Goal: Task Accomplishment & Management: Manage account settings

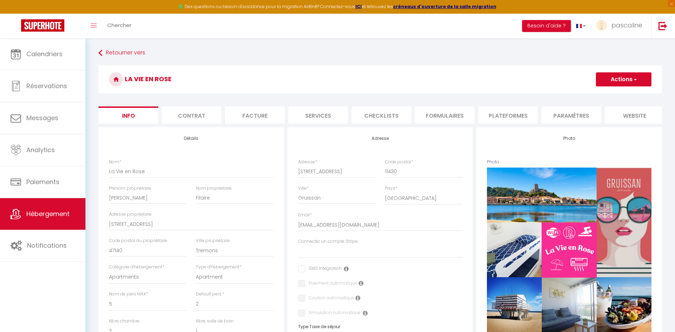
select select "5"
select select "2"
select select "1"
select select "16:00"
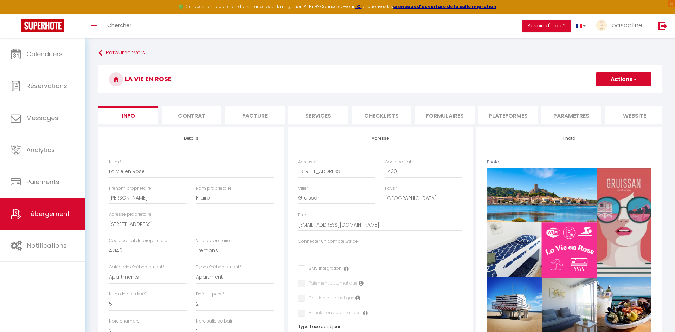
select select "23:45"
select select "10:00"
select select "18:00"
select select
select select "28"
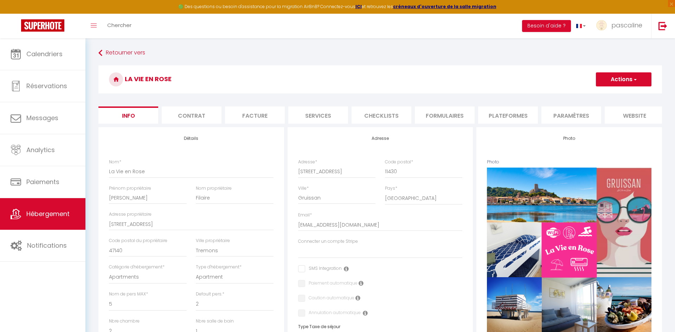
select select "24109"
click at [351, 255] on select "Parenthèse Ensoleillée Sun of [GEOGRAPHIC_DATA] Horizon La Petite vigneronne Ch…" at bounding box center [380, 251] width 164 height 13
click at [608, 32] on link "pascaline" at bounding box center [621, 26] width 60 height 25
click at [611, 47] on link "Paramètres" at bounding box center [623, 49] width 52 height 12
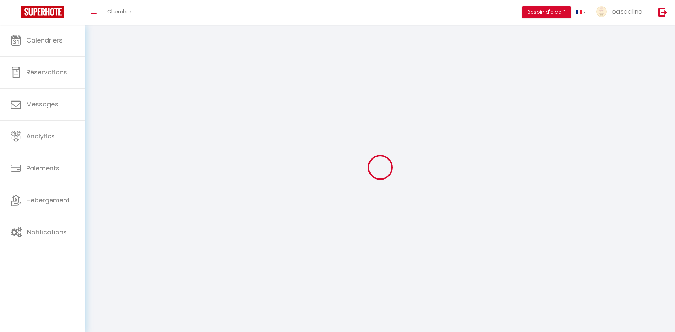
type input "pascaline"
type input "debarnot"
type input "0789717096"
type input "[STREET_ADDRESS]"
type input "11120"
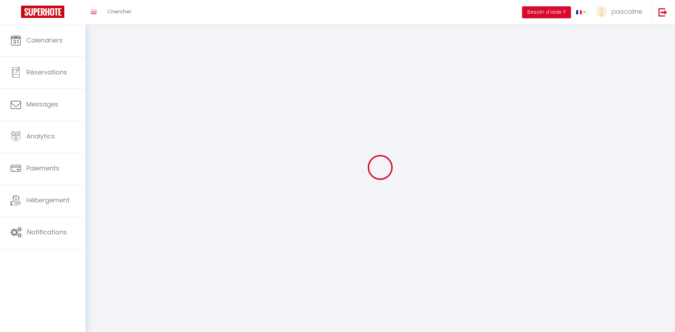
type input "St marcel sur aude"
type input "3MzxWLwgn1194YOgWJEG1yXN6"
type input "GI5jOM6P5ymk2lrI4d1YLYDTP"
type input "[URL][DOMAIN_NAME]"
select select "28"
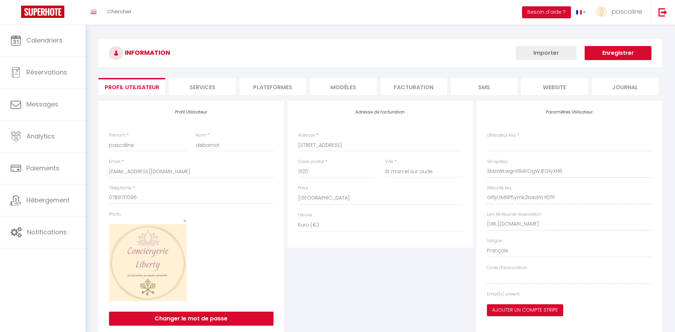
type input "3MzxWLwgn1194YOgWJEG1yXN6"
type input "GI5jOM6P5ymk2lrI4d1YLYDTP"
type input "[URL][DOMAIN_NAME]"
select select "fr"
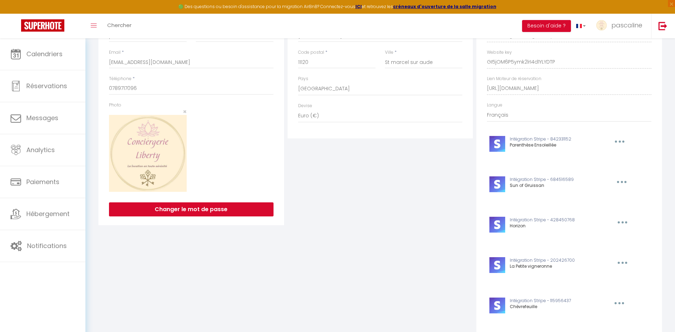
scroll to position [122, 0]
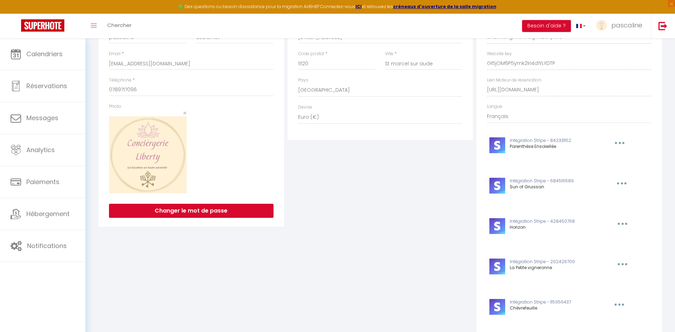
click at [621, 224] on icon "button" at bounding box center [622, 224] width 2 height 2
click at [600, 240] on button "Supprimer" at bounding box center [604, 240] width 52 height 12
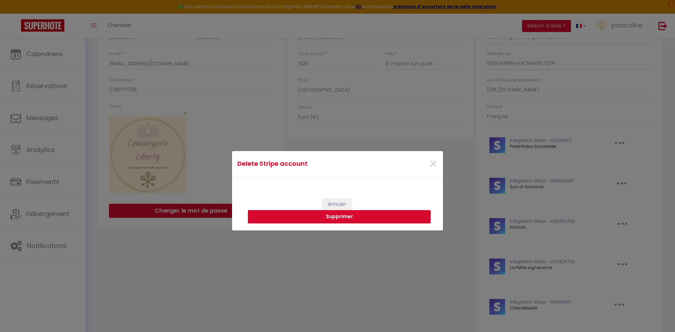
click at [302, 219] on button "Supprimer" at bounding box center [339, 216] width 183 height 13
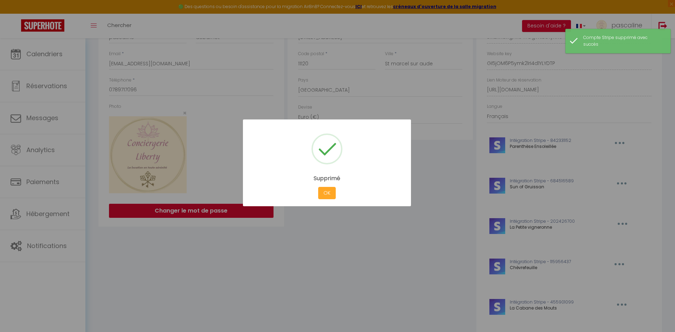
click at [329, 190] on button "OK" at bounding box center [327, 193] width 18 height 12
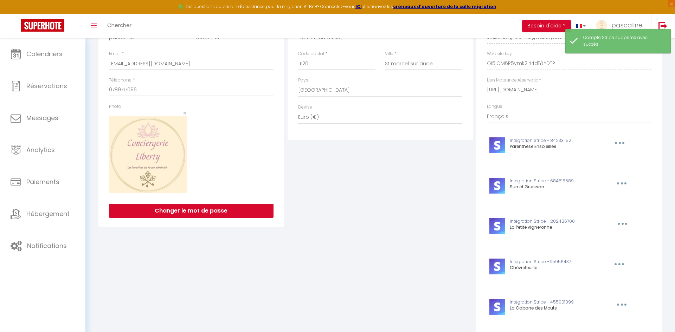
click at [617, 265] on button "button" at bounding box center [618, 264] width 22 height 11
click at [598, 277] on button "Supprimer" at bounding box center [601, 280] width 52 height 12
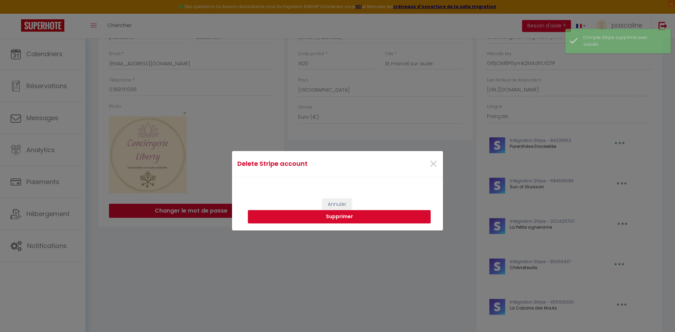
click at [330, 215] on button "Supprimer" at bounding box center [339, 216] width 183 height 13
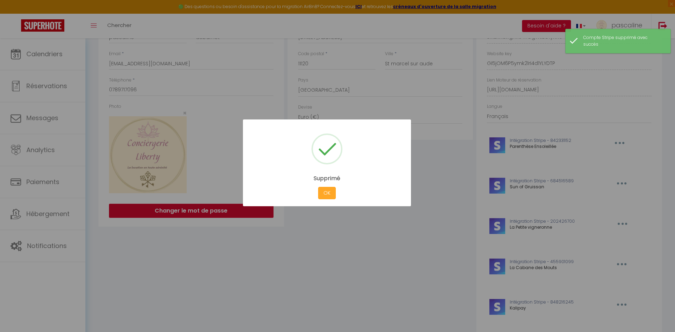
click at [327, 193] on button "OK" at bounding box center [327, 193] width 18 height 12
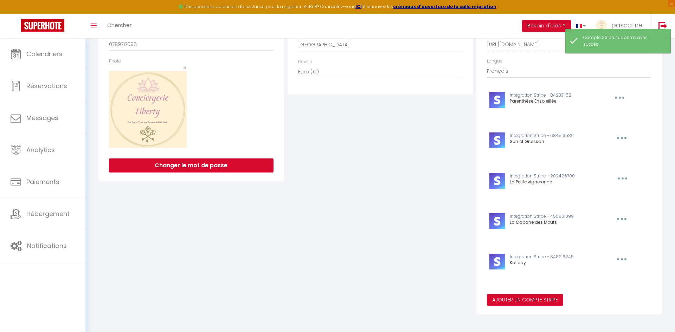
scroll to position [169, 0]
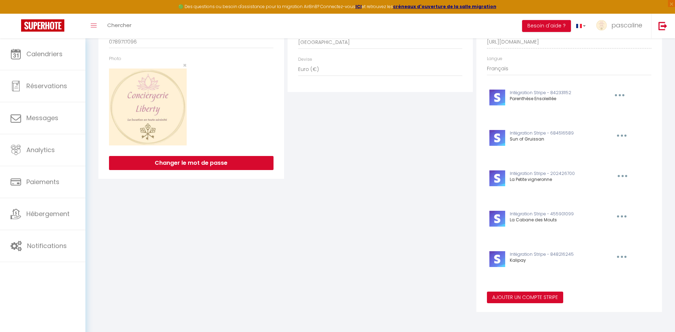
click at [518, 300] on button "Ajouter un compte Stripe" at bounding box center [525, 298] width 76 height 12
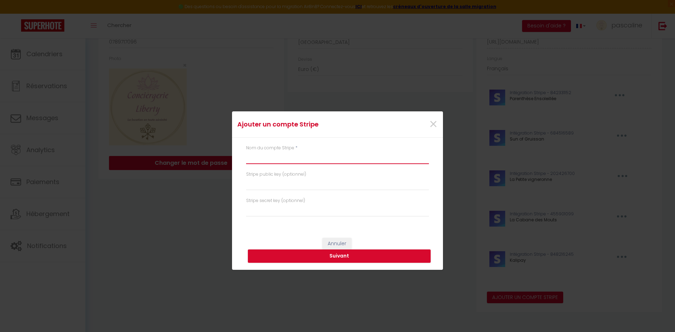
click at [264, 158] on input "text" at bounding box center [337, 157] width 183 height 13
type input "La Vie En Rose"
click at [314, 255] on button "Suivant" at bounding box center [339, 255] width 183 height 13
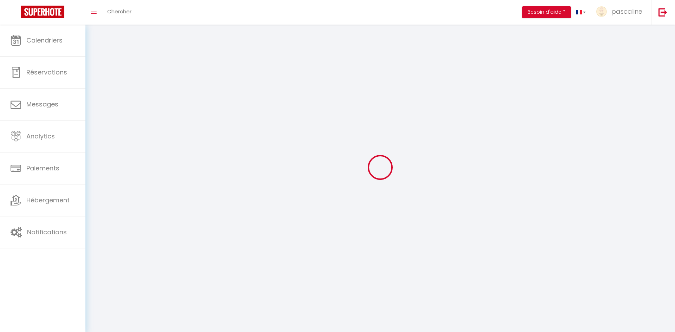
select select "fr"
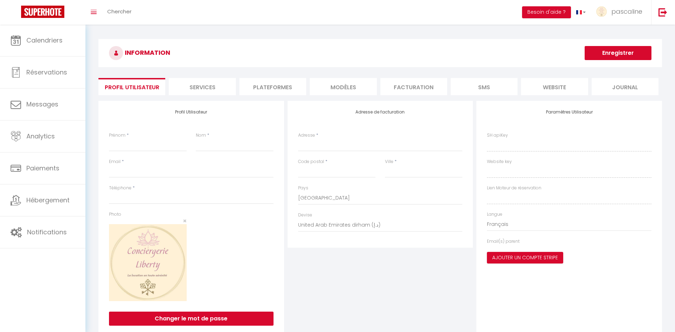
type input "pascaline"
type input "debarnot"
type input "[EMAIL_ADDRESS][DOMAIN_NAME]"
type input "0789717096"
type input "[STREET_ADDRESS]"
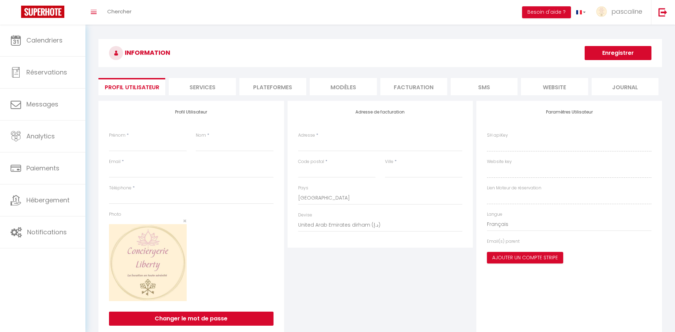
type input "11120"
type input "St marcel sur aude"
select select "28"
type input "3MzxWLwgn1194YOgWJEG1yXN6"
type input "GI5jOM6P5ymk2lrI4d1YLYDTP"
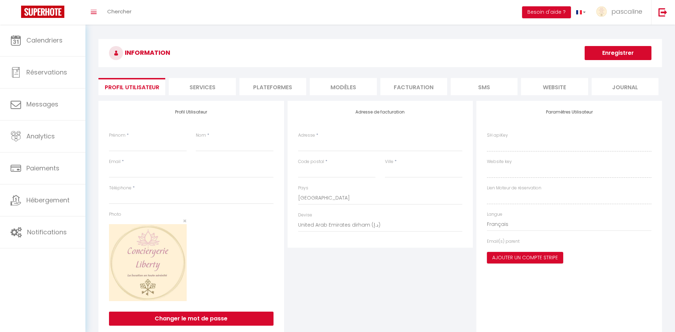
type input "[URL][DOMAIN_NAME]"
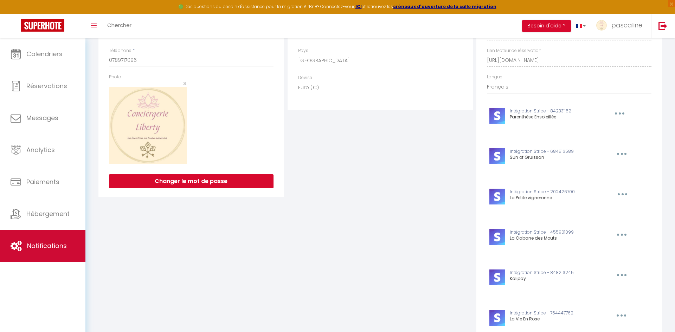
scroll to position [150, 0]
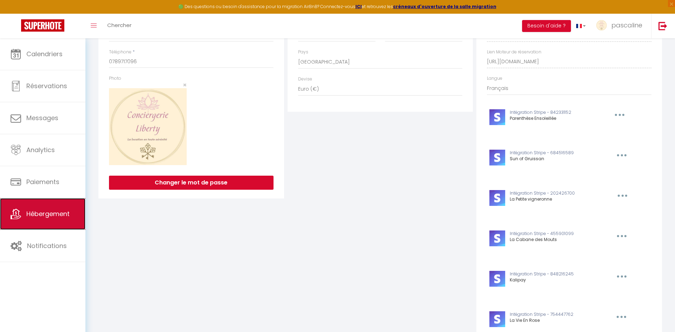
click at [48, 207] on link "Hébergement" at bounding box center [42, 214] width 85 height 32
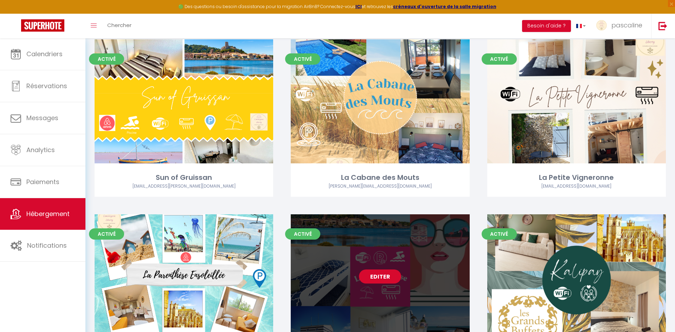
scroll to position [53, 0]
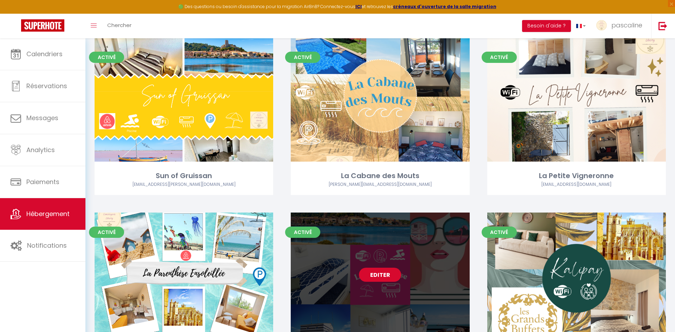
click at [370, 271] on link "Editer" at bounding box center [380, 275] width 42 height 14
click at [376, 273] on link "Editer" at bounding box center [380, 275] width 42 height 14
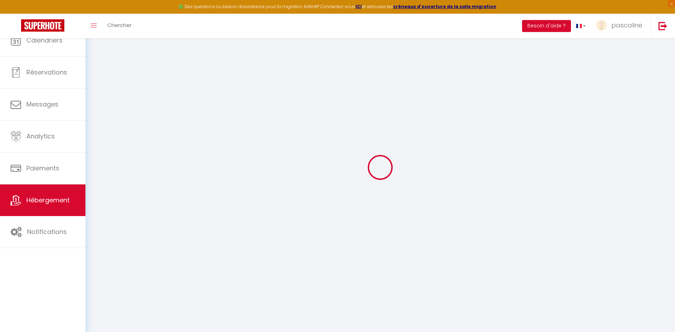
select select
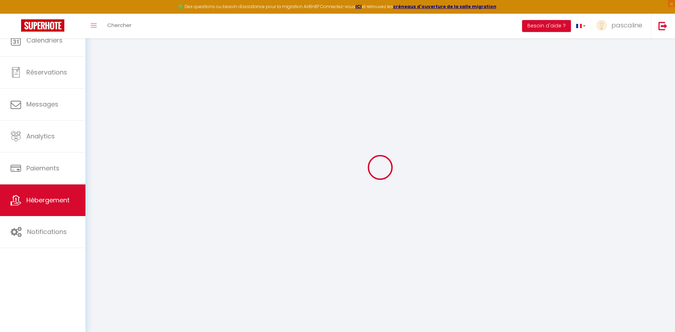
select select
checkbox input "false"
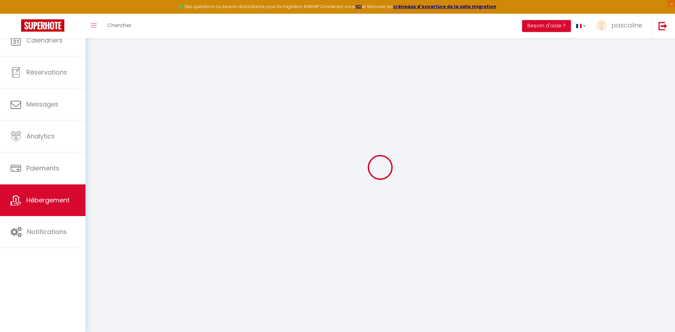
select select
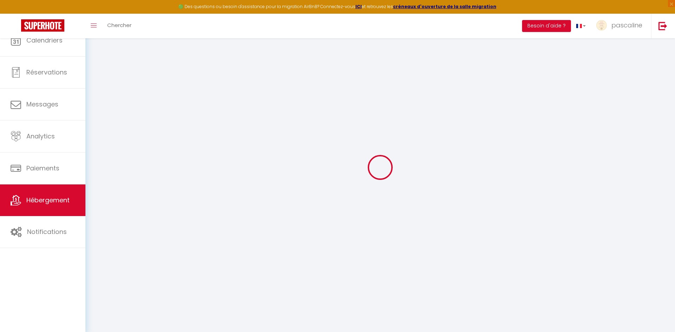
select select
checkbox input "false"
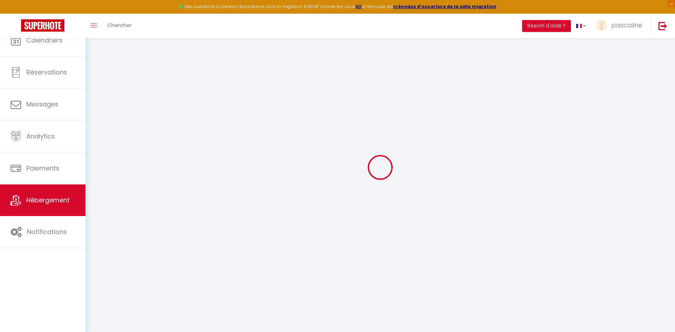
checkbox input "false"
select select
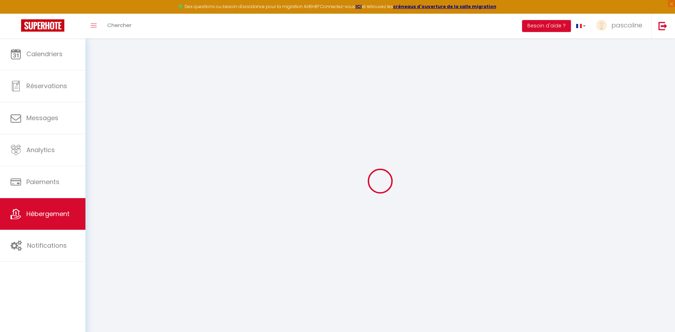
select select
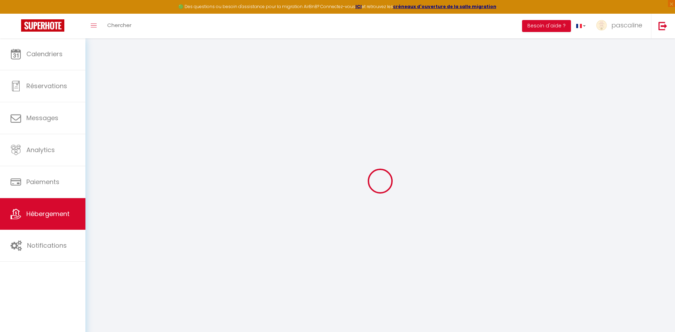
select select
checkbox input "false"
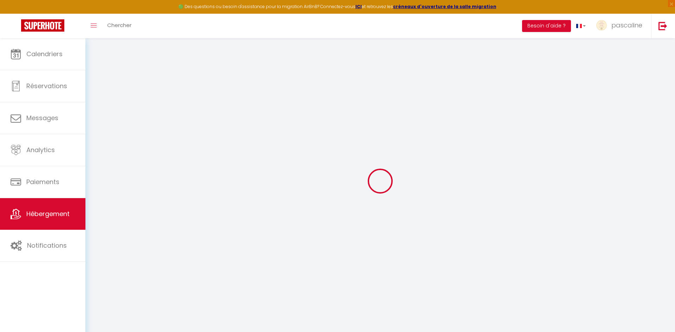
select select
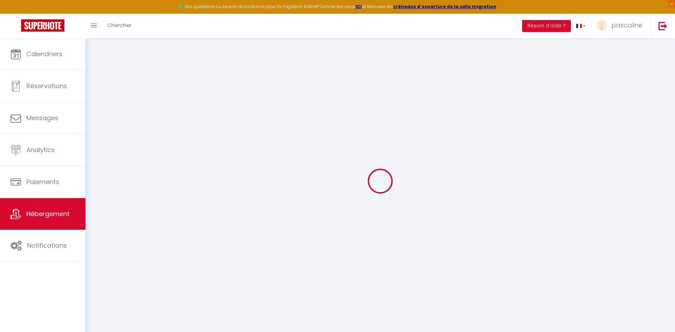
select select
checkbox input "false"
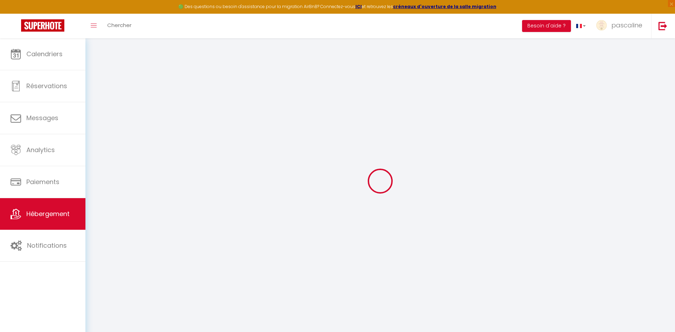
checkbox input "false"
select select
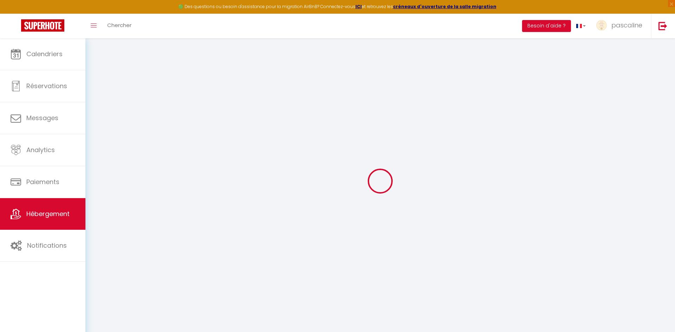
select select
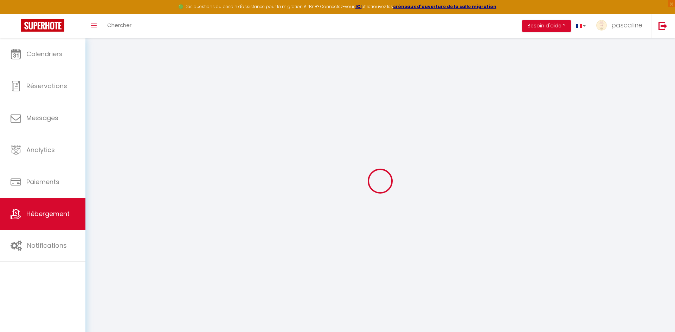
checkbox input "false"
select select
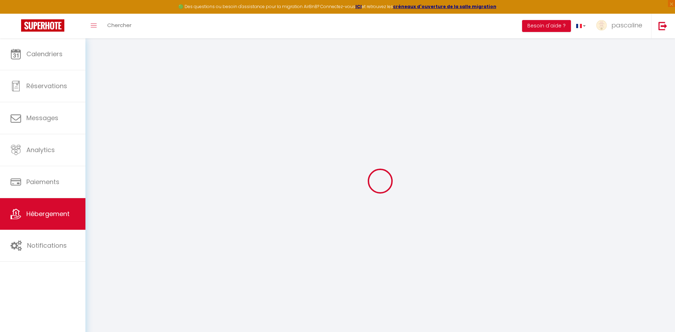
select select
type input "La Vie en Rose"
type input "[PERSON_NAME]"
type input "Filaire"
type input "[STREET_ADDRESS]"
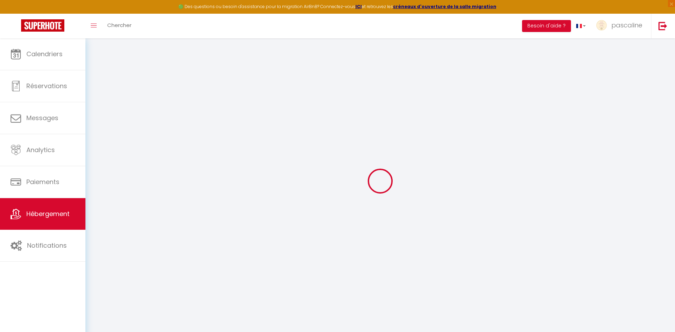
type input "47140"
type input "Tremons"
select select "5"
select select "2"
type input "50"
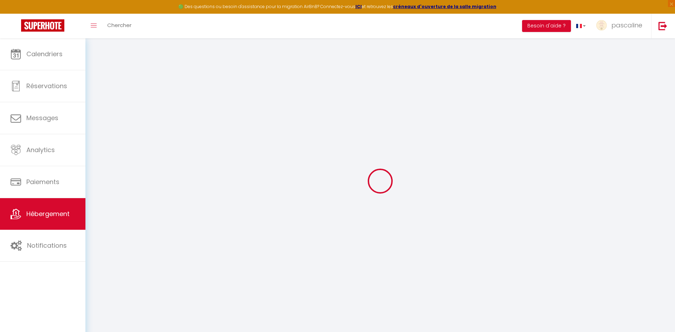
type input "40"
type input "500"
select select
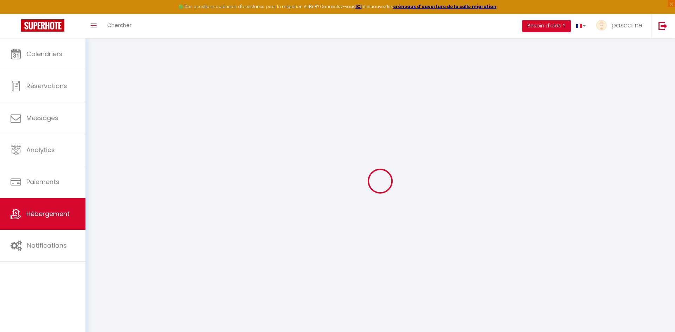
select select
type input "[STREET_ADDRESS]"
type input "11430"
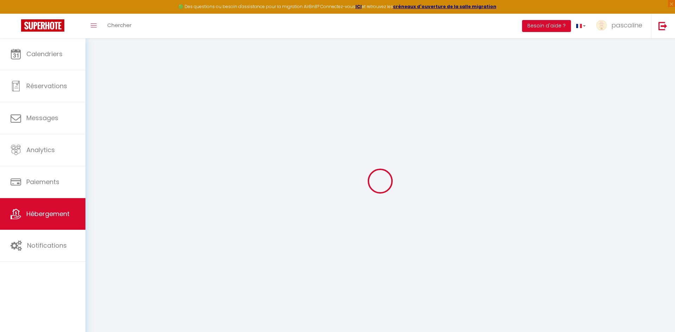
type input "Gruissan"
type input "[EMAIL_ADDRESS][DOMAIN_NAME]"
select select
checkbox input "false"
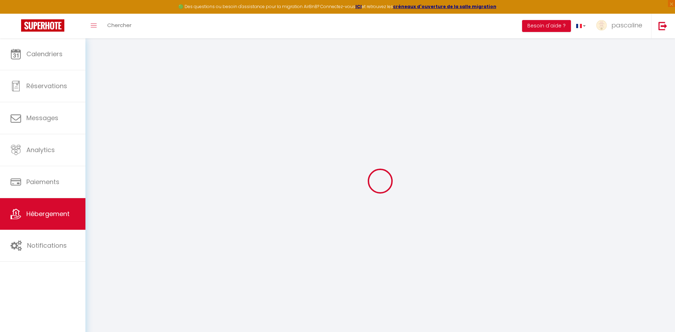
checkbox input "false"
type input "40"
type input "0"
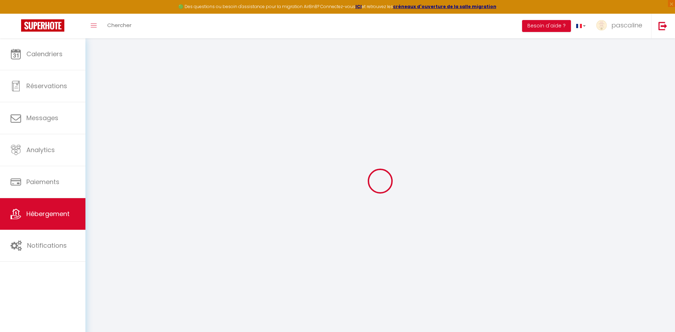
select select
checkbox input "false"
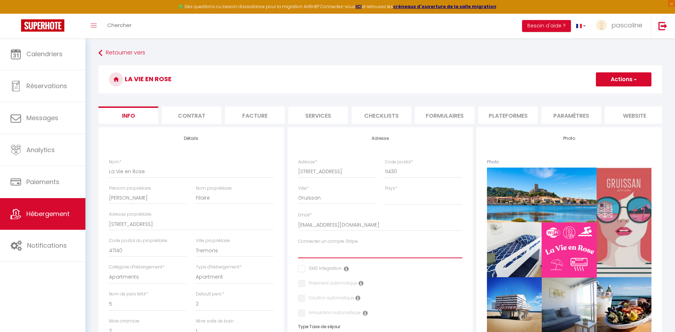
click at [319, 254] on select "Parenthèse Ensoleillée Sun of Gruissan La Petite vigneronne La Cabane des Mouts…" at bounding box center [380, 251] width 164 height 13
select select "15977"
click at [298, 245] on select "Parenthèse Ensoleillée Sun of Gruissan La Petite vigneronne La Cabane des Mouts…" at bounding box center [380, 251] width 164 height 13
checkbox input "false"
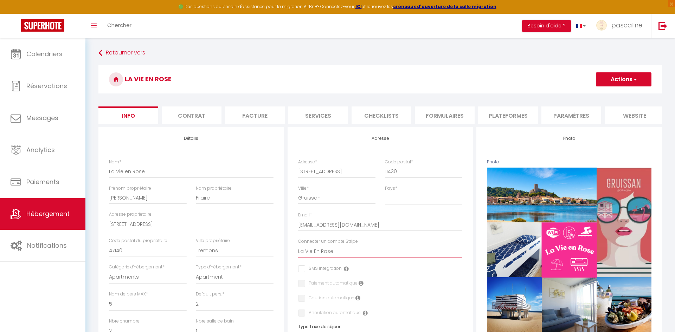
checkbox input "false"
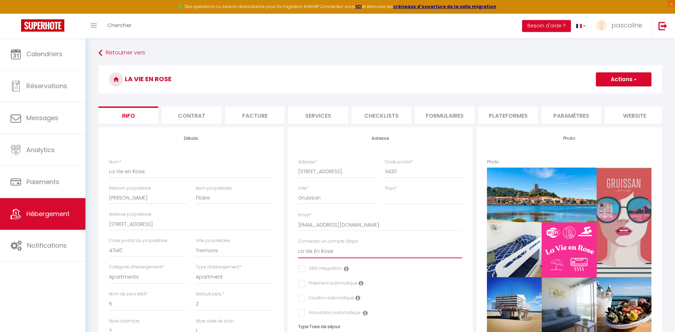
checkbox input "false"
click at [606, 81] on button "Actions" at bounding box center [624, 79] width 56 height 14
click at [606, 94] on input "Enregistrer" at bounding box center [596, 94] width 26 height 7
